Goal: Task Accomplishment & Management: Use online tool/utility

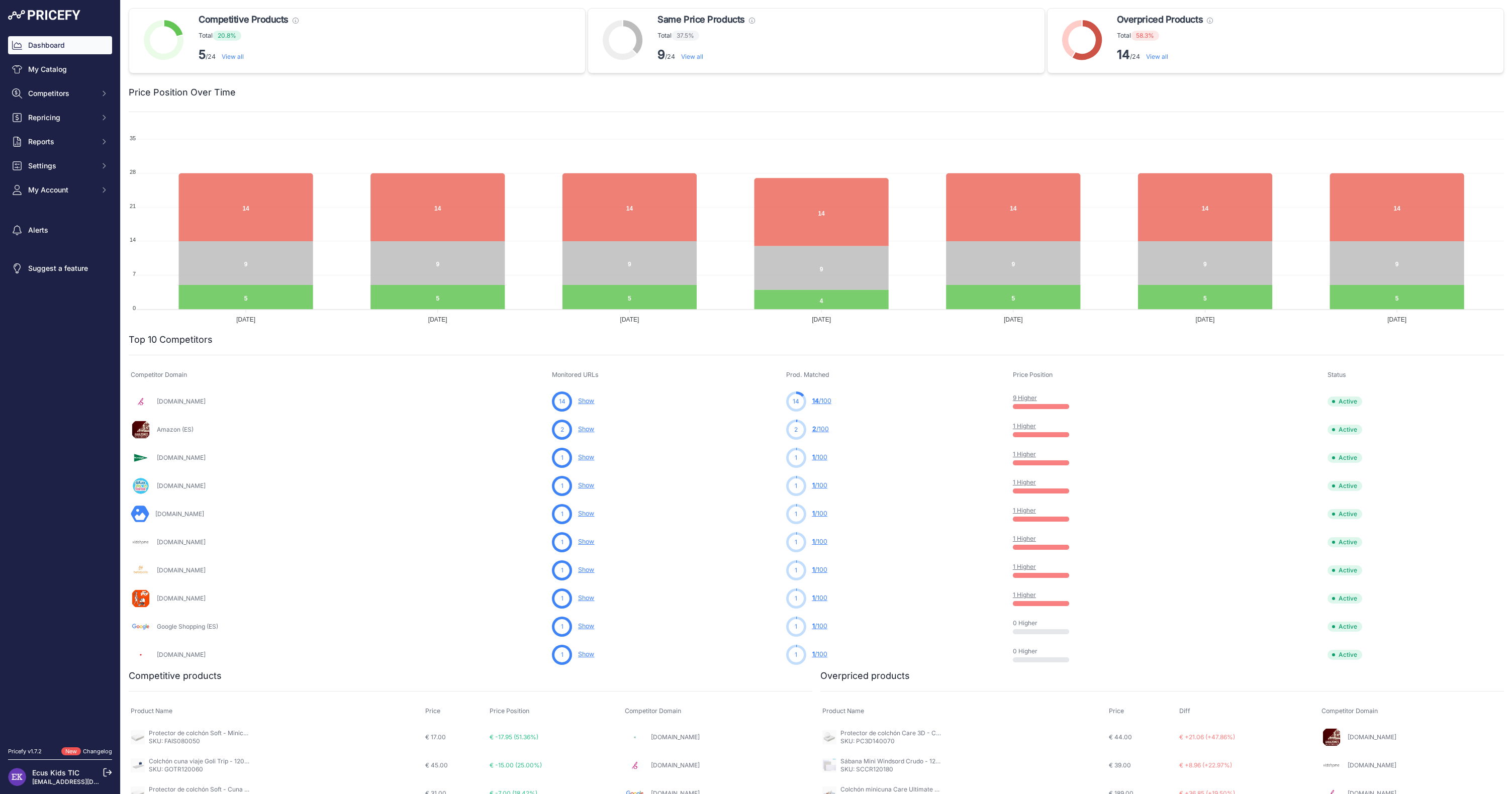
click at [1032, 400] on link "9 Higher" at bounding box center [1025, 397] width 24 height 8
click at [1036, 424] on link "1 Higher" at bounding box center [1024, 425] width 23 height 8
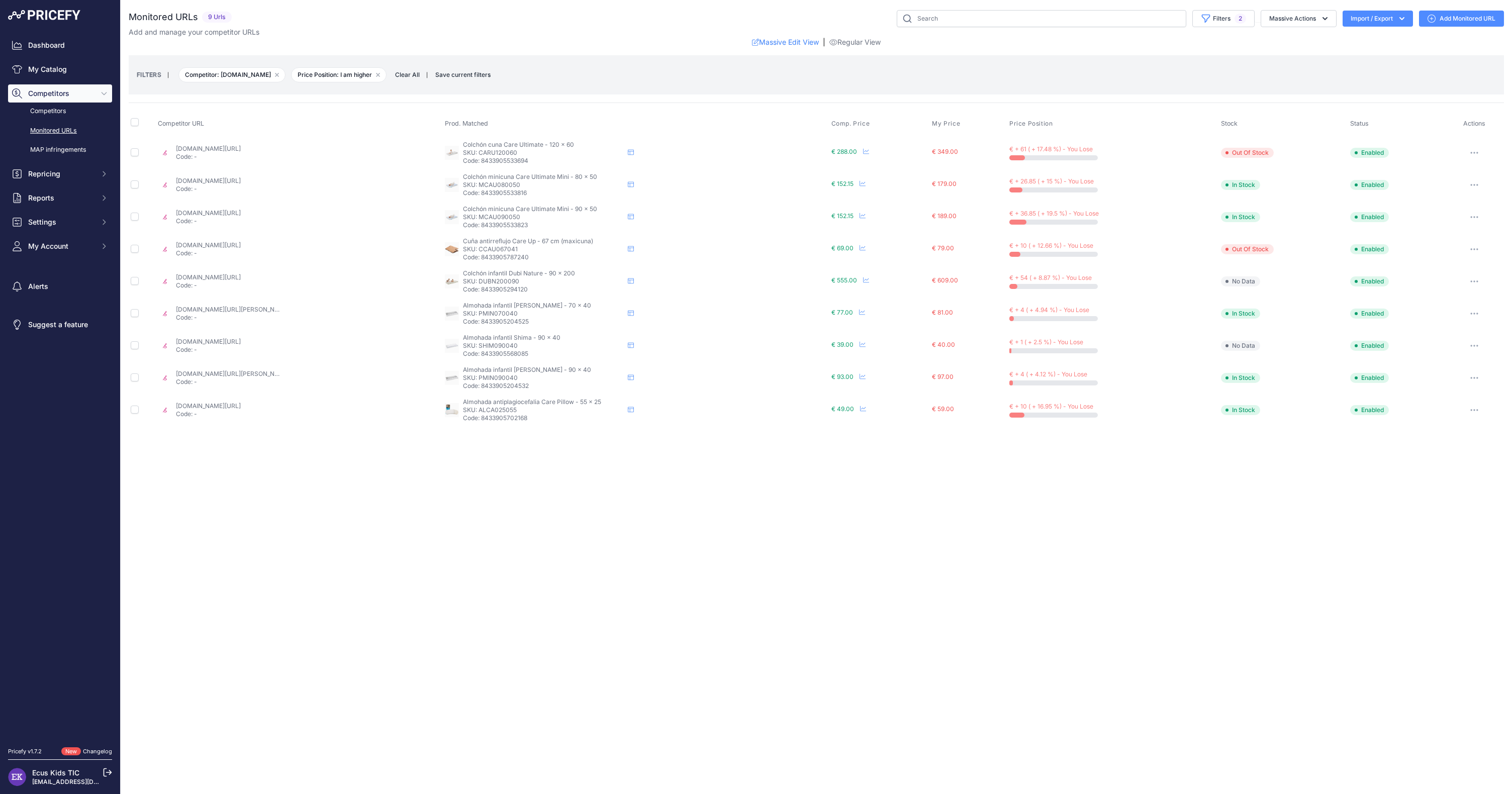
click at [232, 147] on link "[DOMAIN_NAME][URL]" at bounding box center [208, 148] width 65 height 8
click at [1477, 152] on icon "button" at bounding box center [1477, 153] width 1 height 1
click at [1459, 221] on button "Fetch Updated Price" at bounding box center [1450, 222] width 103 height 16
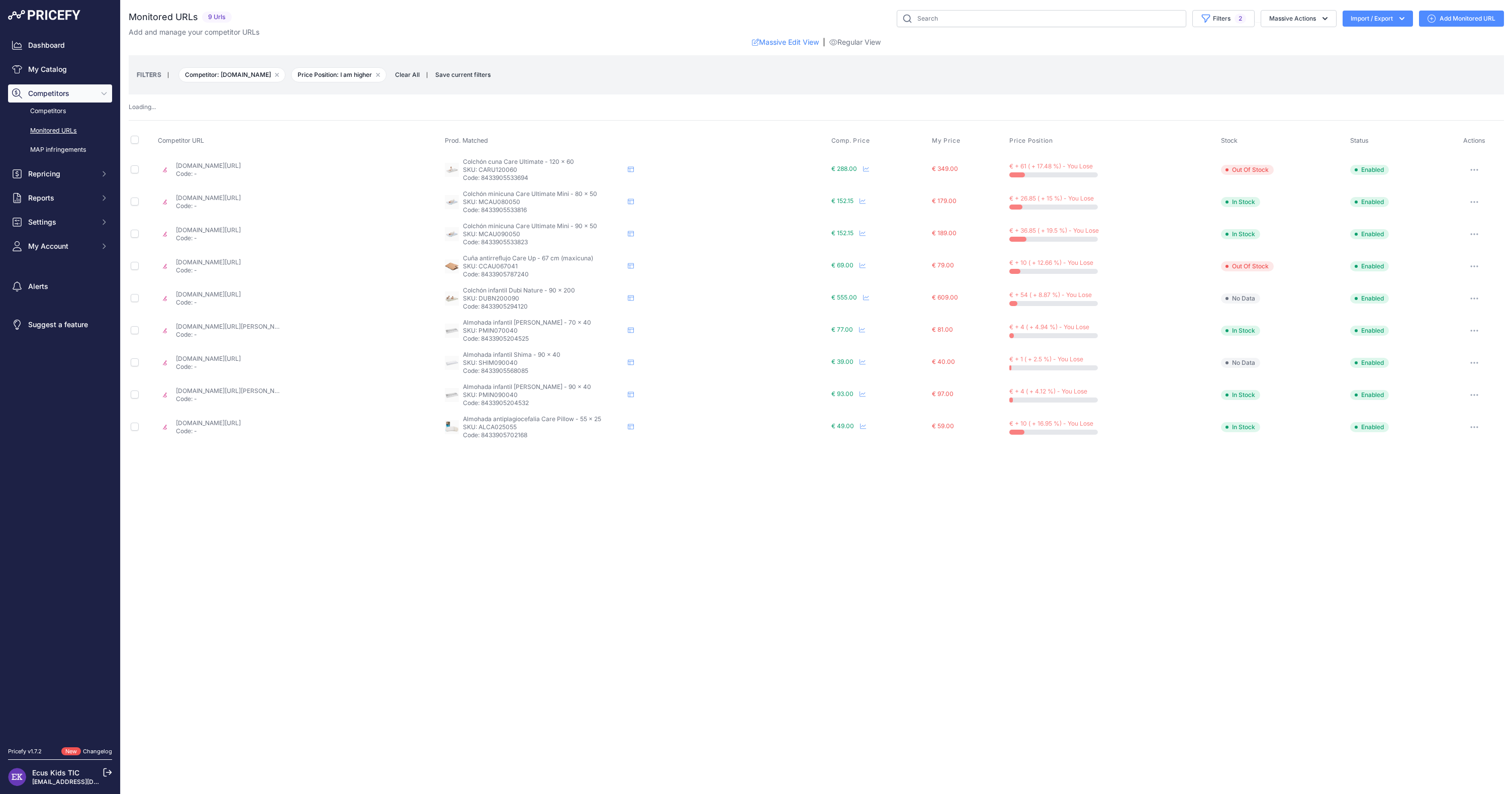
click at [1459, 221] on td "Show All Competitors URLs View Competitor Profile Edit Competitor URL Fetch Upd…" at bounding box center [1474, 234] width 59 height 32
click at [1475, 167] on button "button" at bounding box center [1474, 170] width 20 height 14
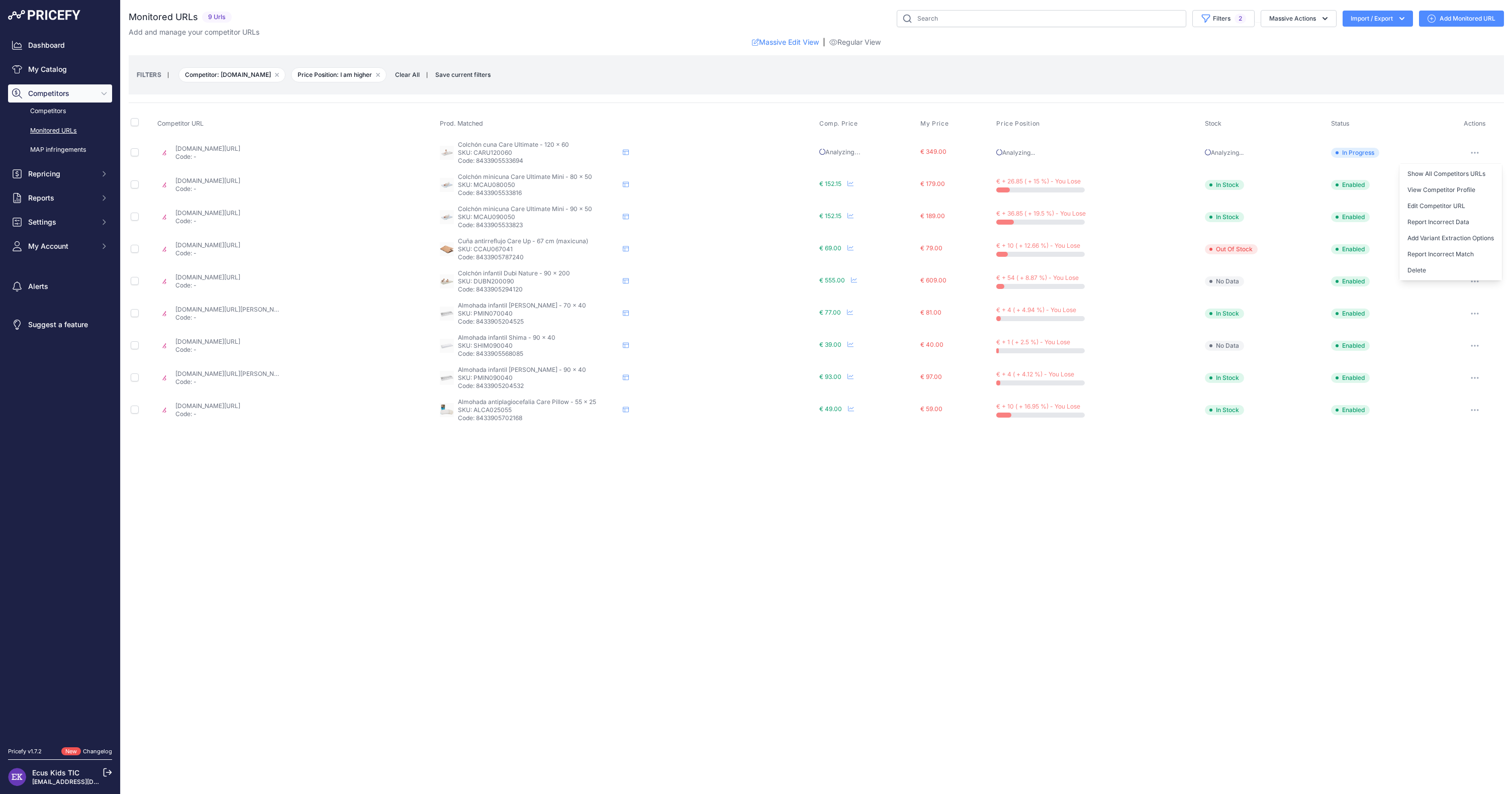
click at [1418, 120] on th "Status" at bounding box center [1387, 123] width 117 height 25
click at [131, 120] on input "checkbox" at bounding box center [135, 122] width 8 height 8
checkbox input "true"
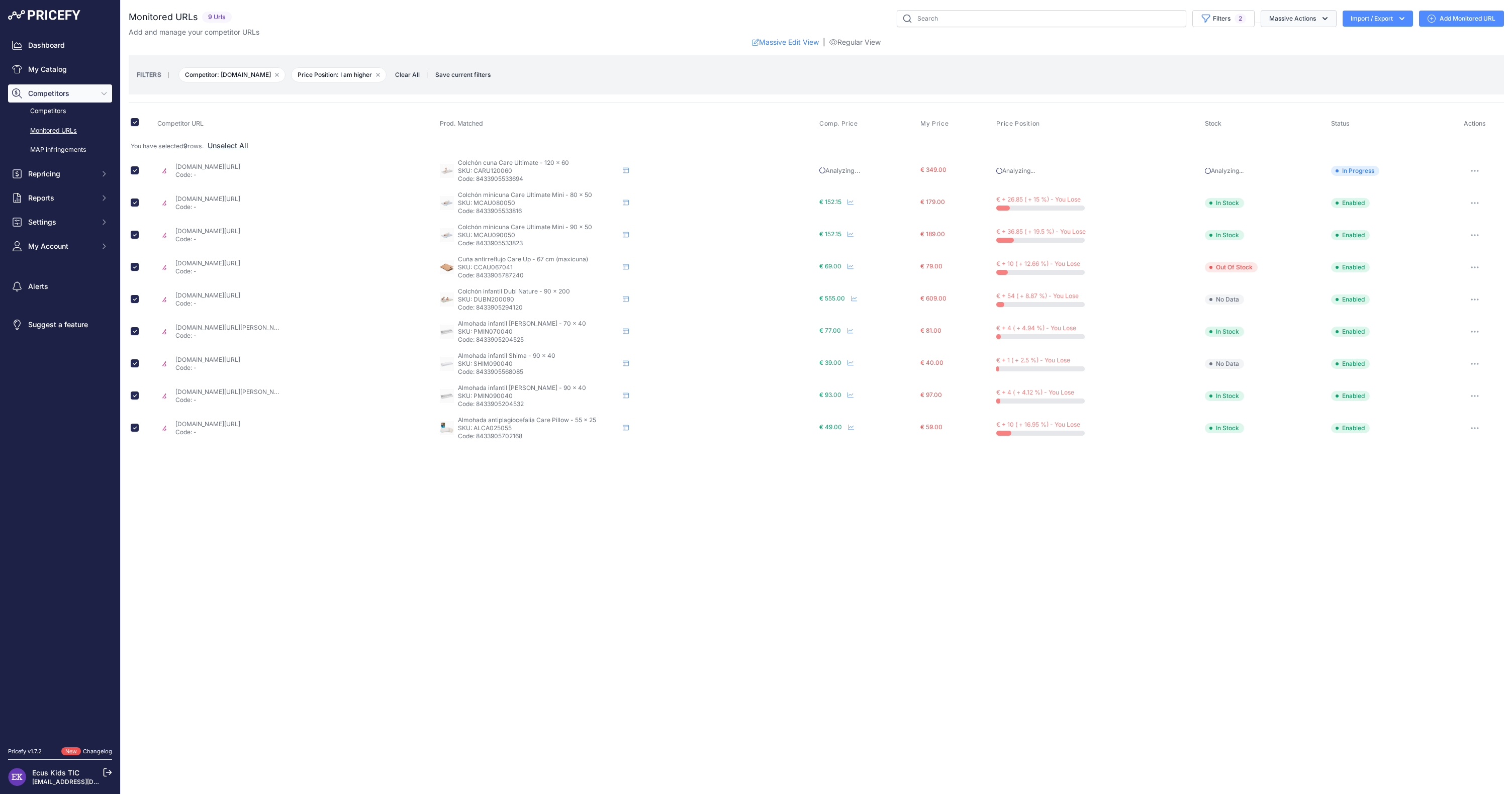
click at [1321, 16] on icon "button" at bounding box center [1325, 18] width 10 height 10
click at [1189, 47] on div "Monitored URLs 9 Urls" at bounding box center [816, 227] width 1375 height 434
click at [1484, 200] on button "button" at bounding box center [1475, 203] width 20 height 14
click at [1445, 269] on button "Fetch Updated Price" at bounding box center [1450, 272] width 103 height 16
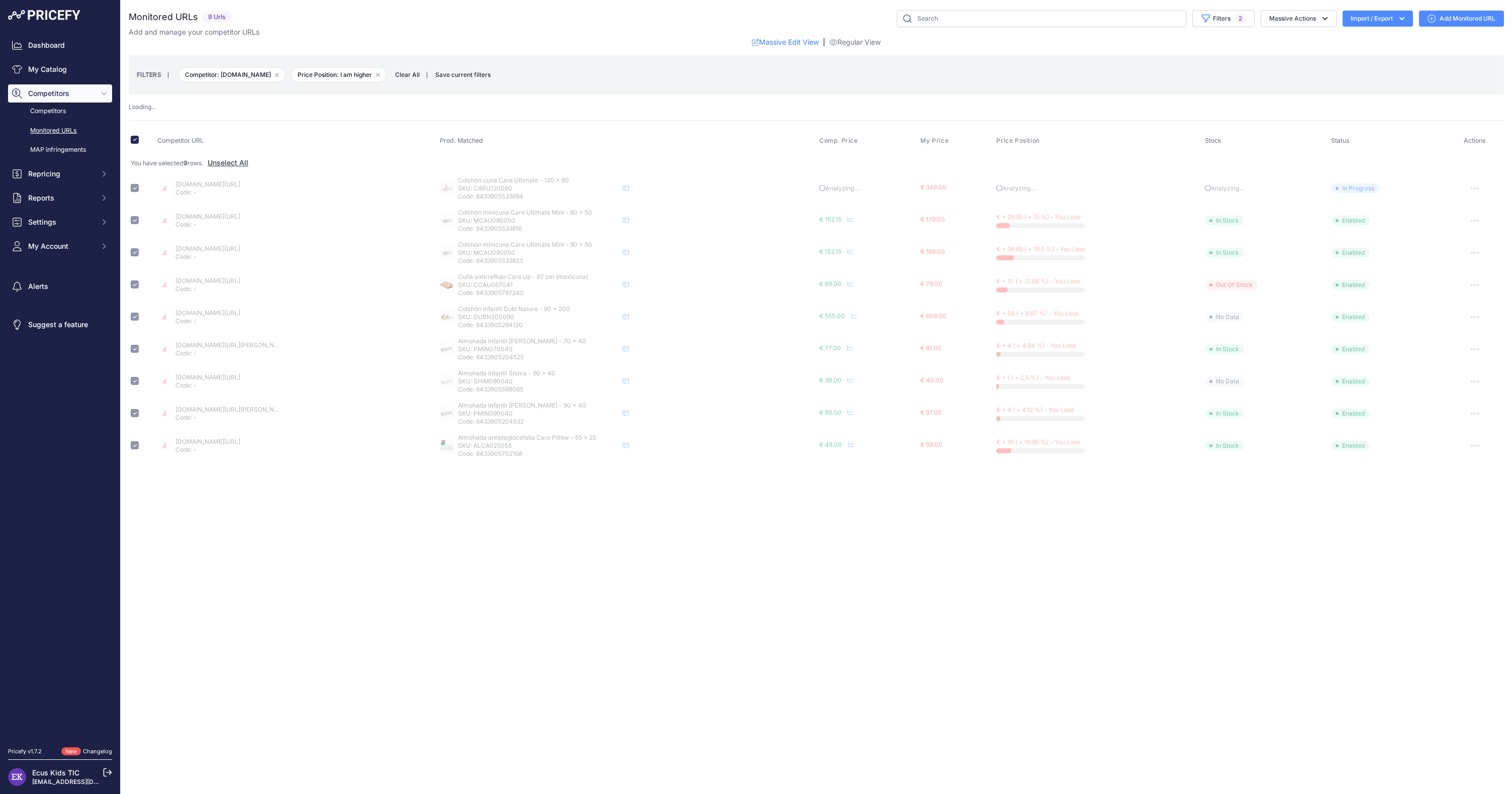
click at [1474, 252] on icon "button" at bounding box center [1475, 252] width 8 height 2
click at [1475, 252] on icon "button" at bounding box center [1475, 253] width 1 height 1
click at [1475, 252] on icon "button" at bounding box center [1475, 252] width 8 height 2
click at [1439, 330] on button "Disable" at bounding box center [1450, 338] width 103 height 16
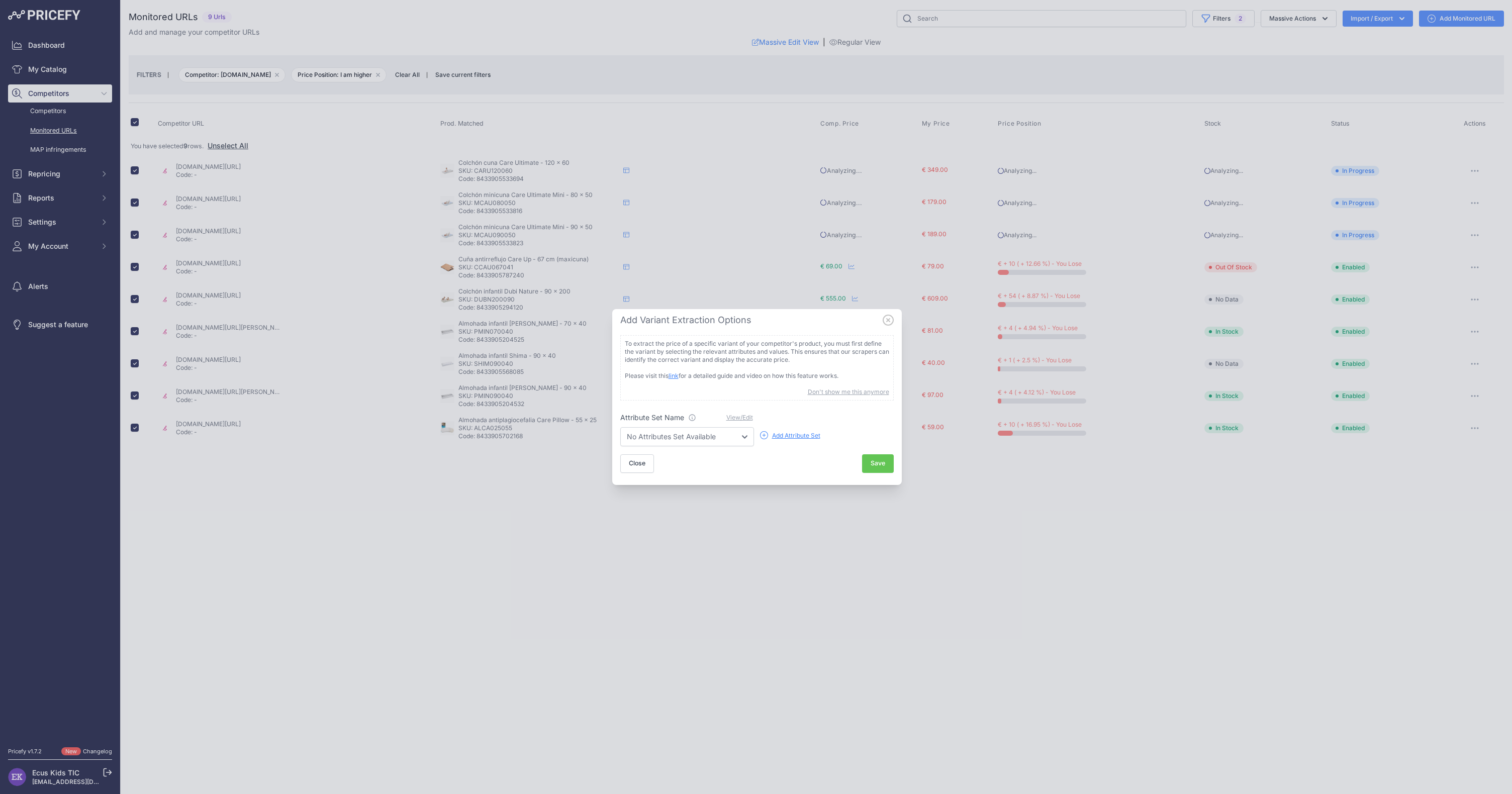
click at [890, 321] on icon at bounding box center [888, 320] width 11 height 11
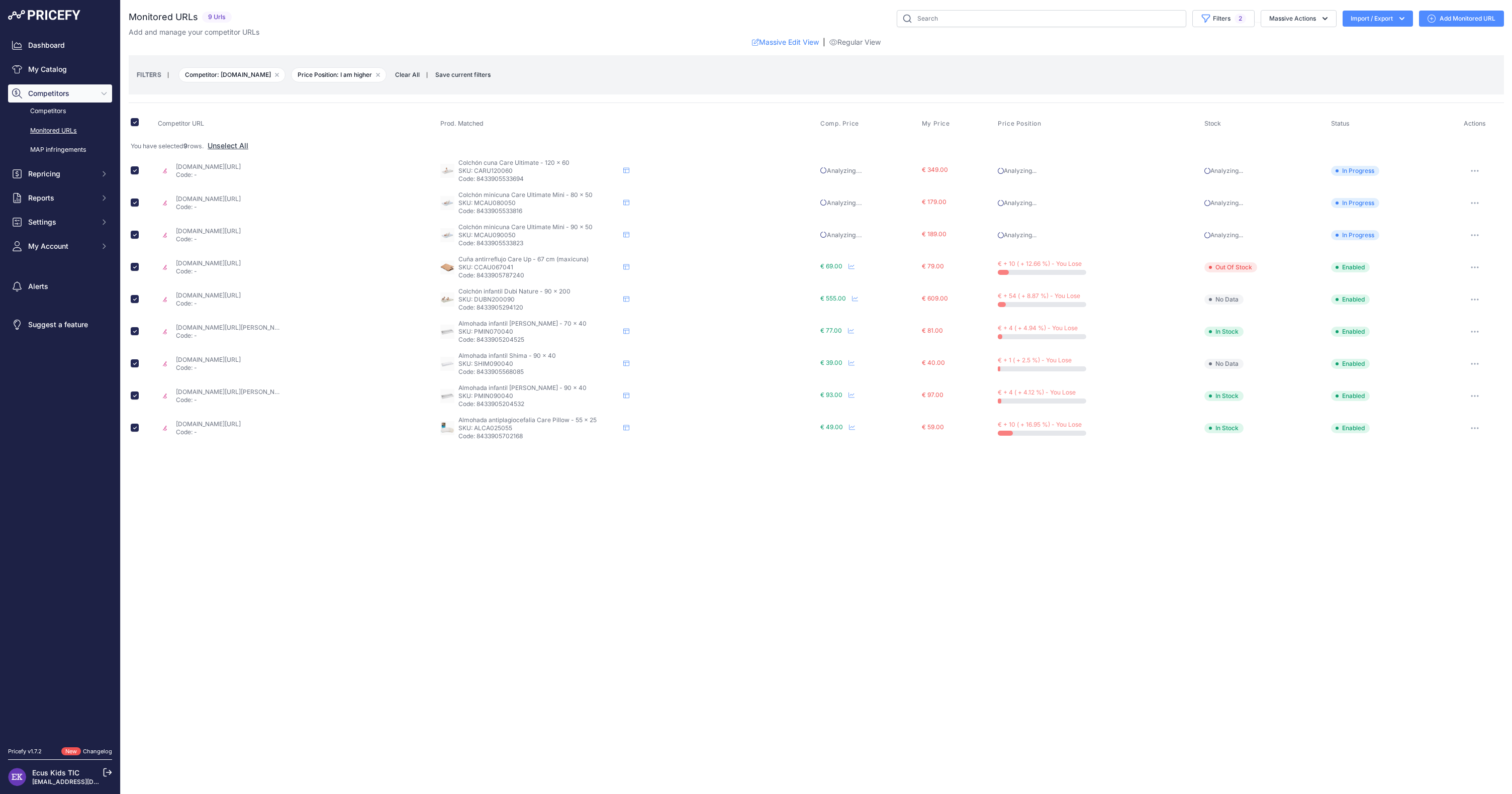
click at [1470, 298] on button "button" at bounding box center [1475, 299] width 20 height 14
click at [1445, 367] on button "Fetch Updated Price" at bounding box center [1450, 369] width 103 height 16
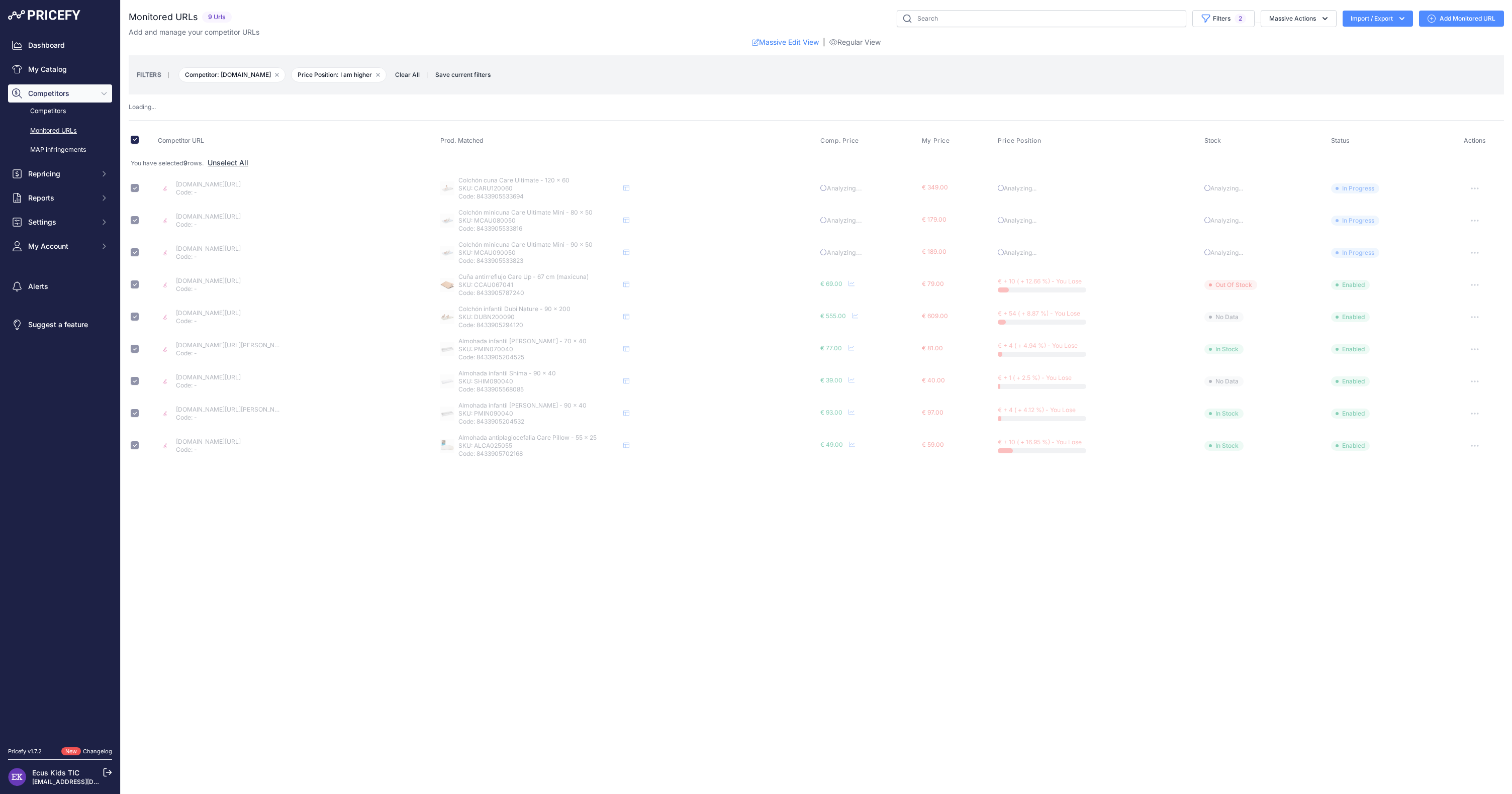
click at [1462, 339] on td "Show All Competitors URLs View Competitor Profile Edit Competitor URL Fetch Upd…" at bounding box center [1474, 349] width 58 height 32
click at [1474, 350] on button "button" at bounding box center [1475, 349] width 20 height 14
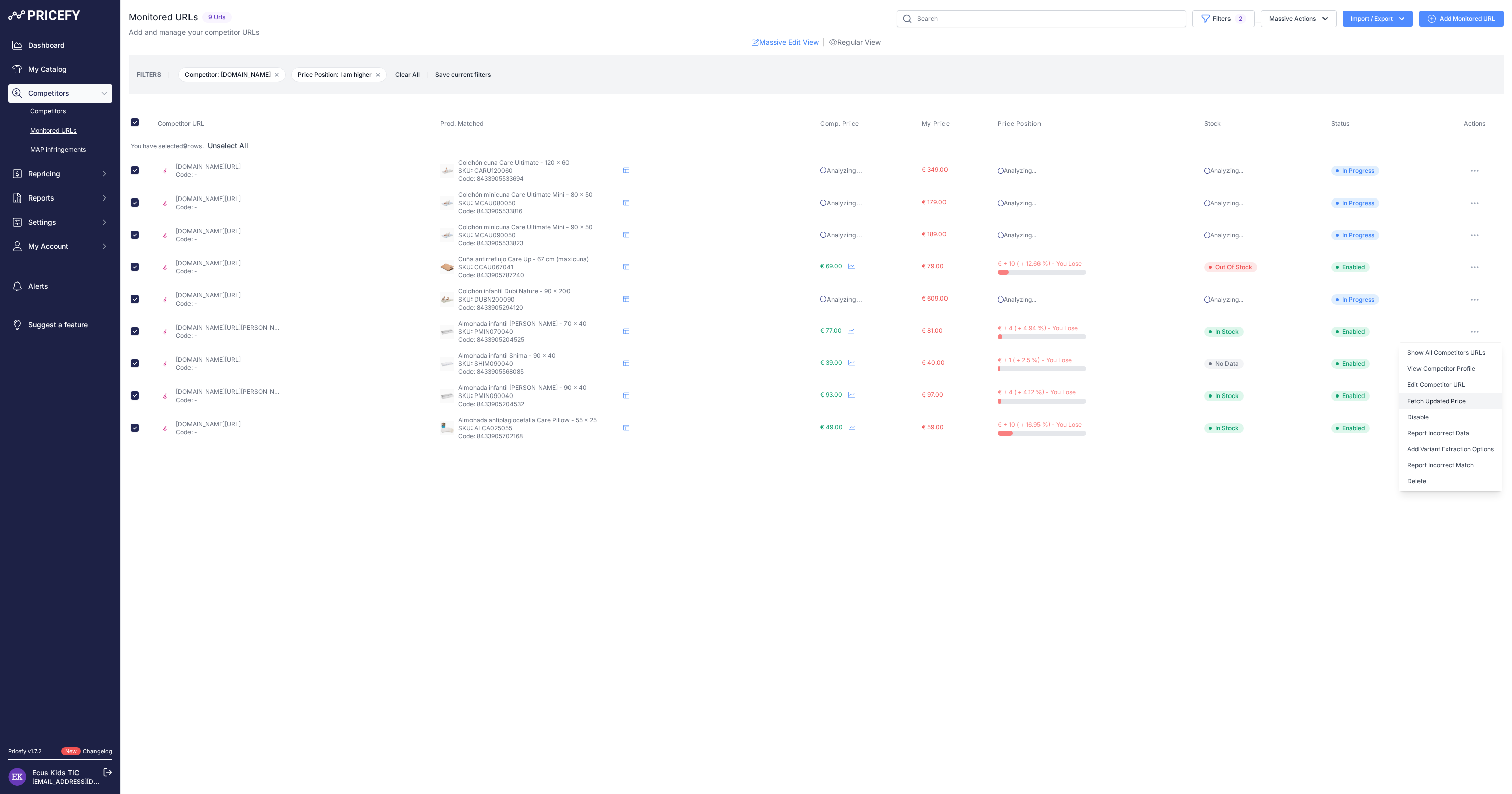
click at [1442, 401] on button "Fetch Updated Price" at bounding box center [1450, 401] width 103 height 16
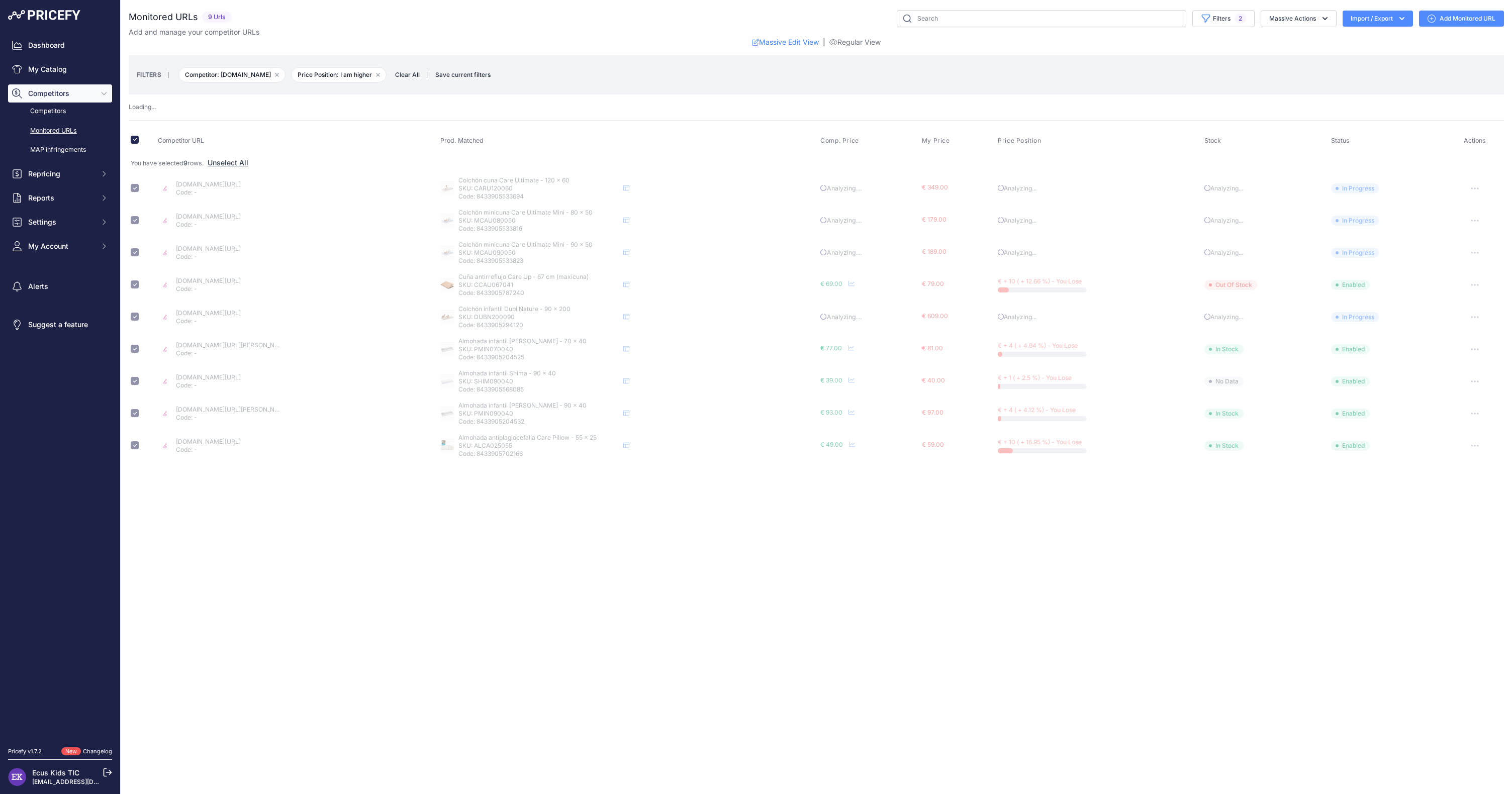
click at [1471, 381] on button "button" at bounding box center [1475, 381] width 20 height 14
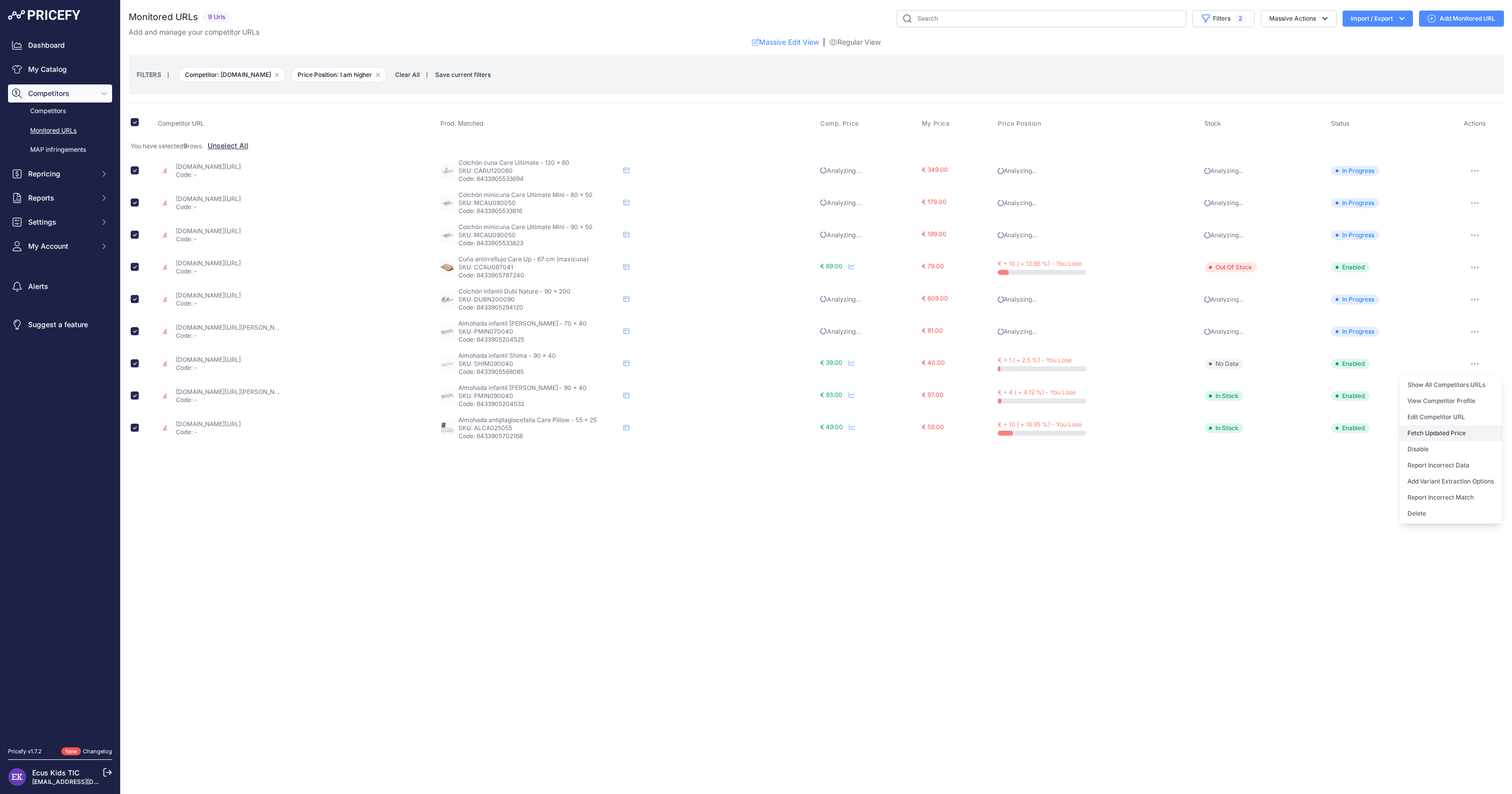
click at [1456, 438] on button "Fetch Updated Price" at bounding box center [1450, 433] width 103 height 16
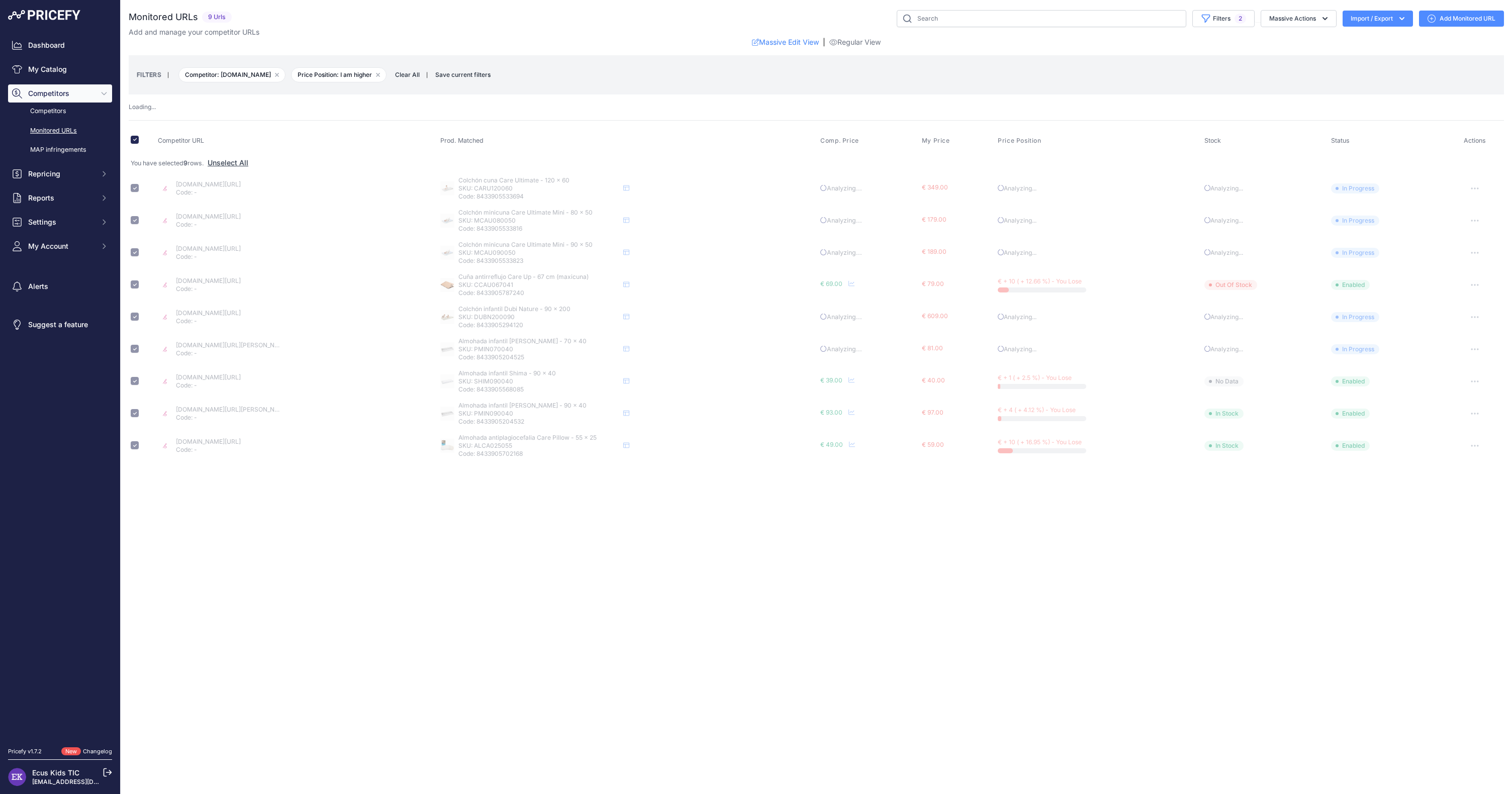
click at [1475, 413] on icon "button" at bounding box center [1475, 414] width 1 height 1
click at [1435, 491] on button "Disable" at bounding box center [1450, 499] width 103 height 16
click at [1474, 447] on button "button" at bounding box center [1475, 446] width 20 height 14
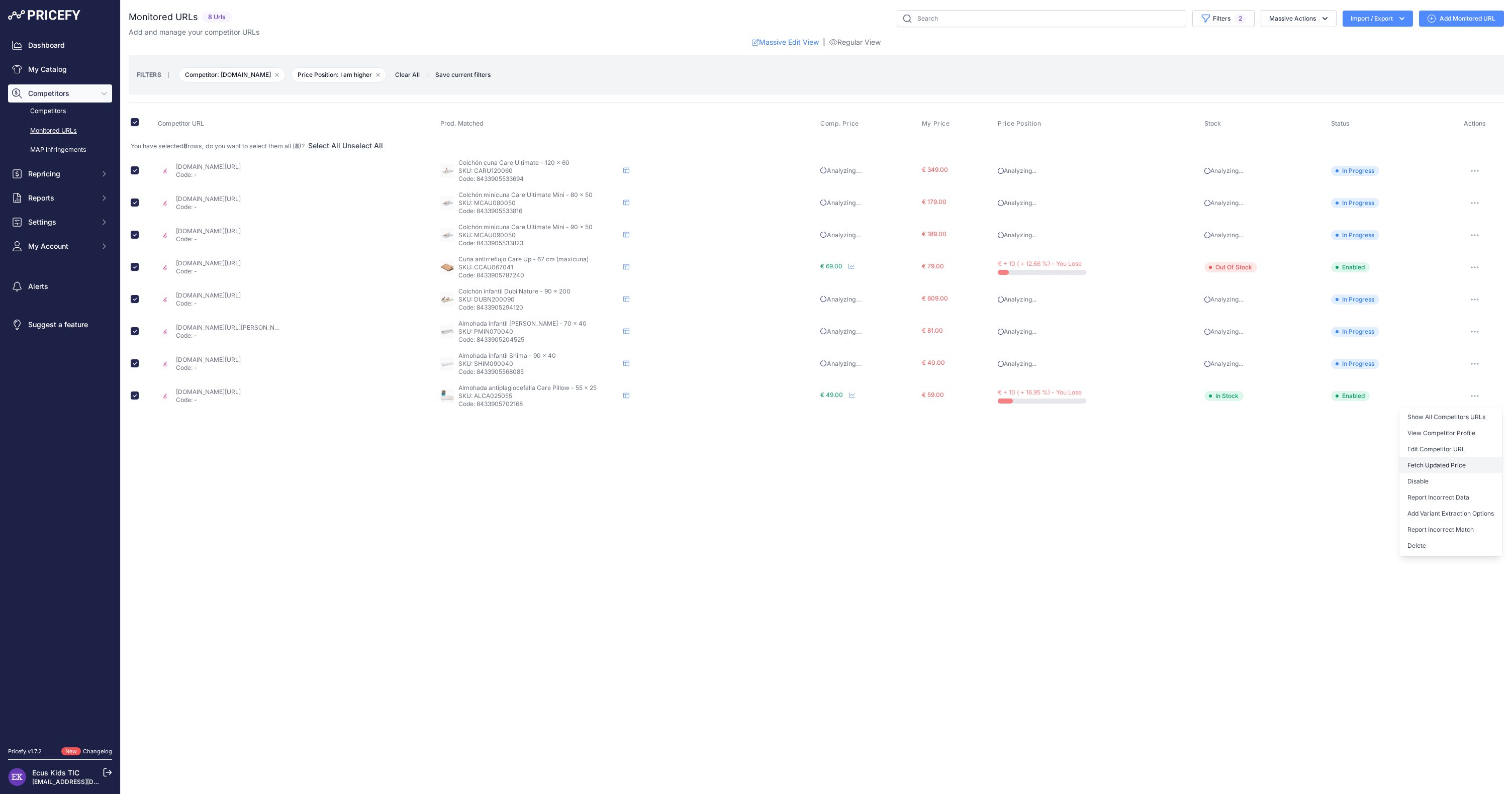
click at [1455, 465] on button "Fetch Updated Price" at bounding box center [1450, 465] width 103 height 16
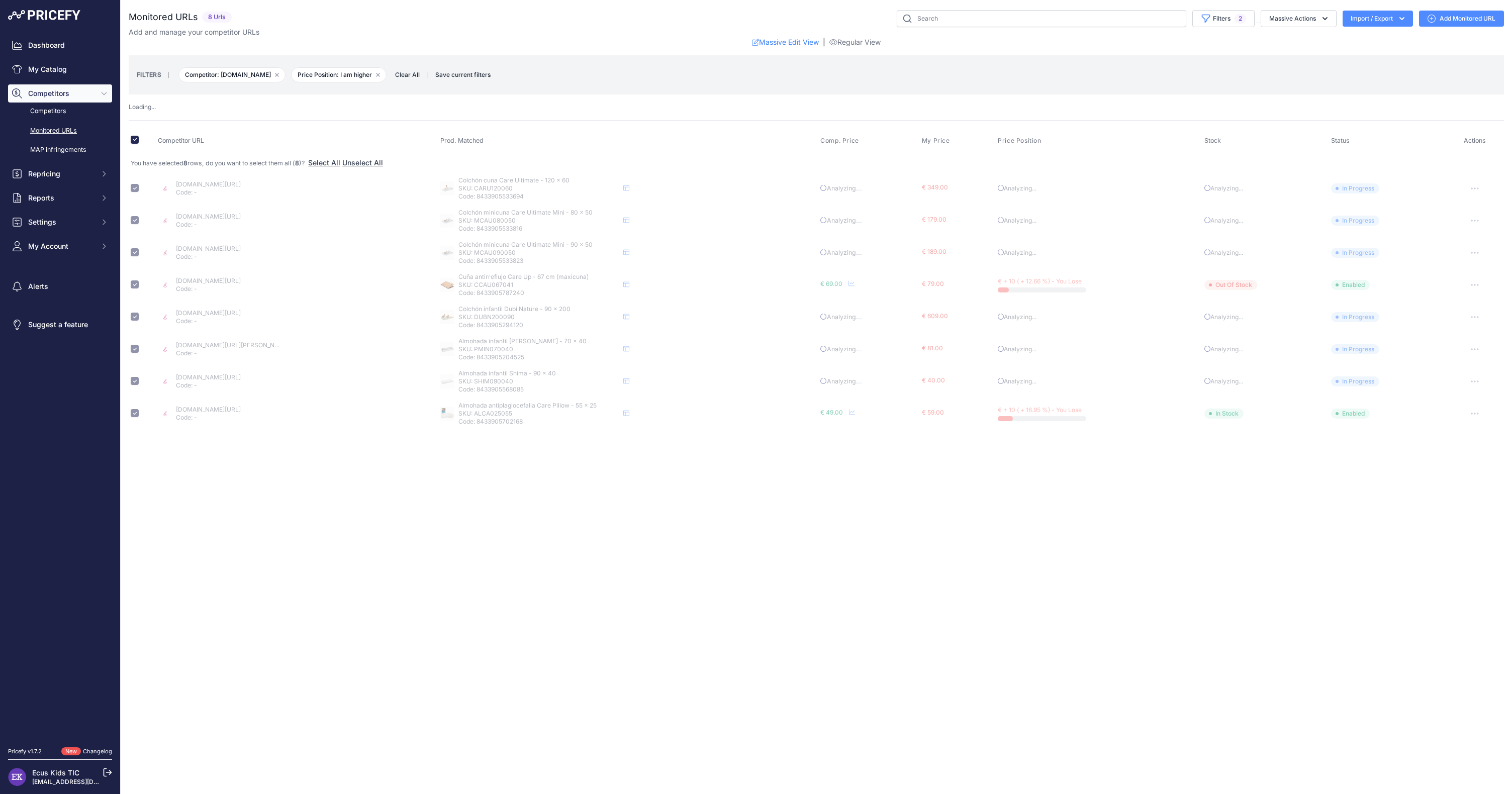
click at [1303, 542] on div "Close You are not connected to the internet." at bounding box center [816, 397] width 1391 height 794
